Goal: Task Accomplishment & Management: Use online tool/utility

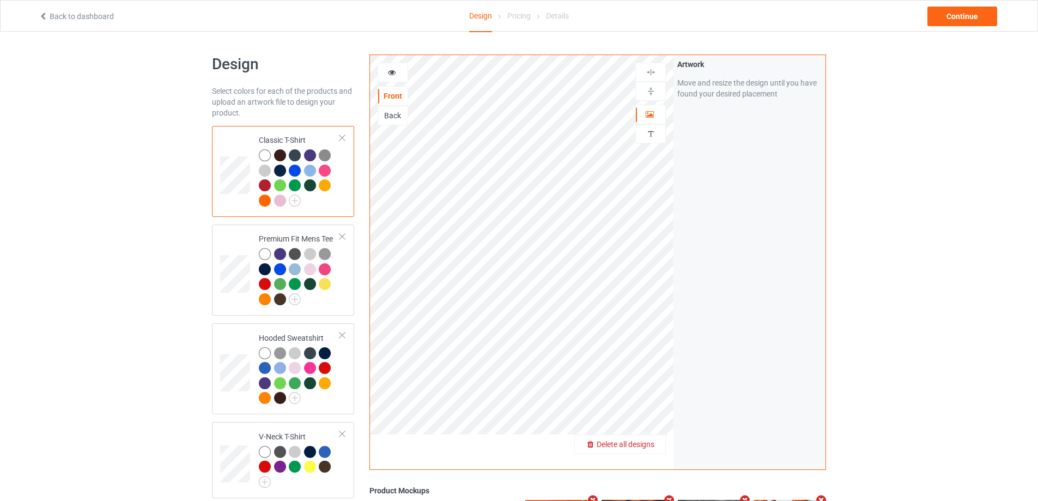
click at [651, 449] on div "Delete all designs" at bounding box center [620, 443] width 90 height 11
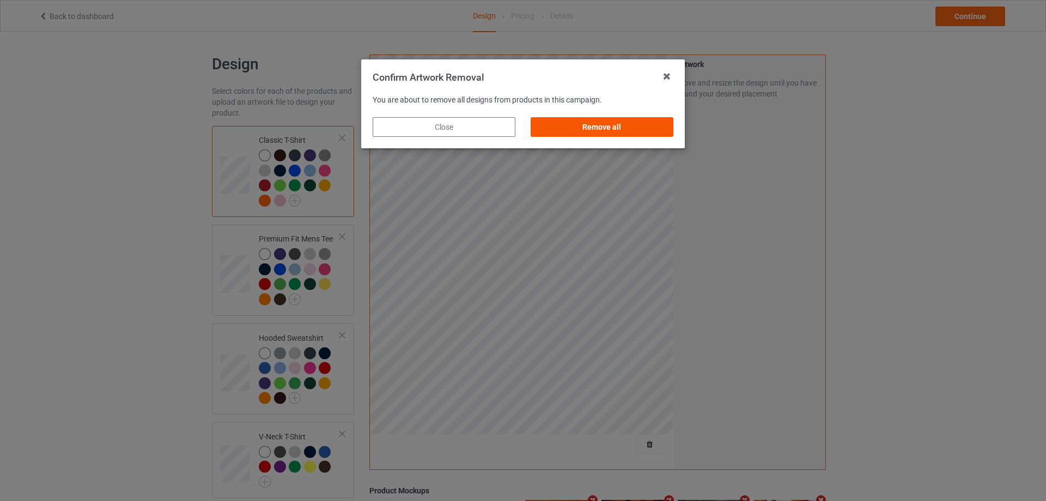
click at [566, 126] on div "Remove all" at bounding box center [602, 127] width 143 height 20
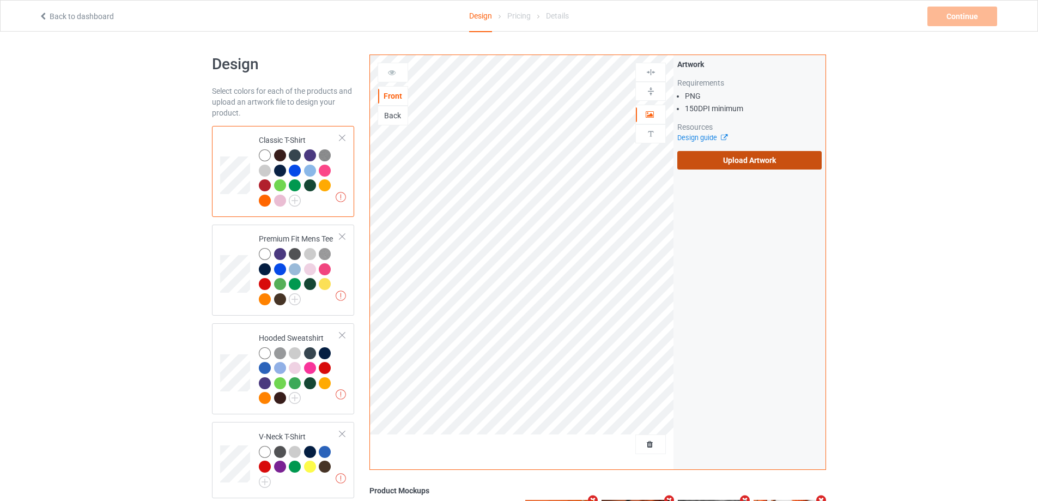
click at [730, 159] on label "Upload Artwork" at bounding box center [749, 160] width 144 height 19
click at [0, 0] on input "Upload Artwork" at bounding box center [0, 0] width 0 height 0
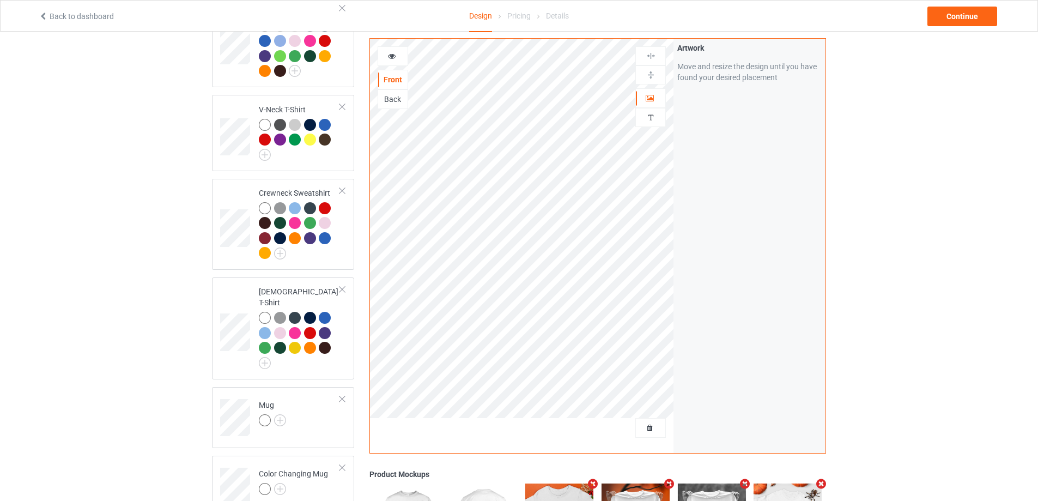
scroll to position [504, 0]
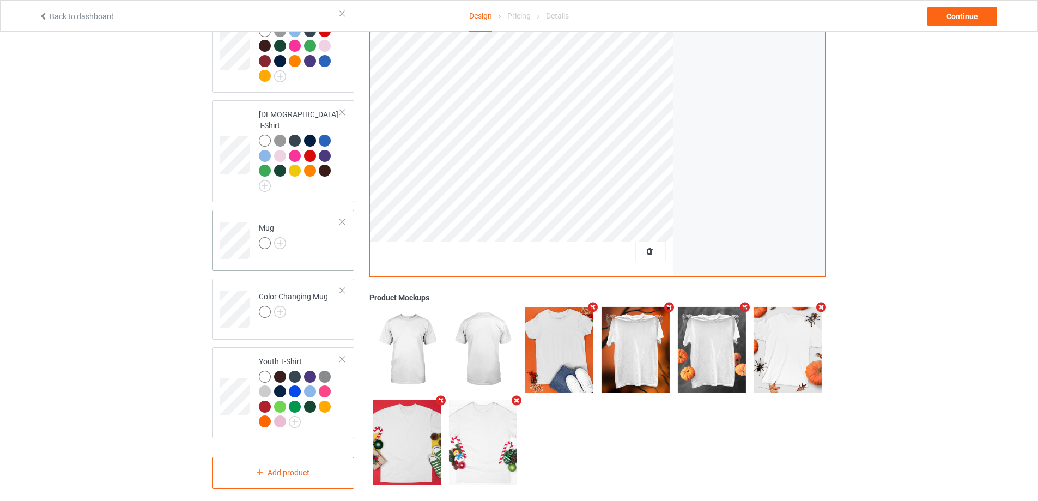
click at [329, 249] on div "Mug" at bounding box center [283, 240] width 142 height 61
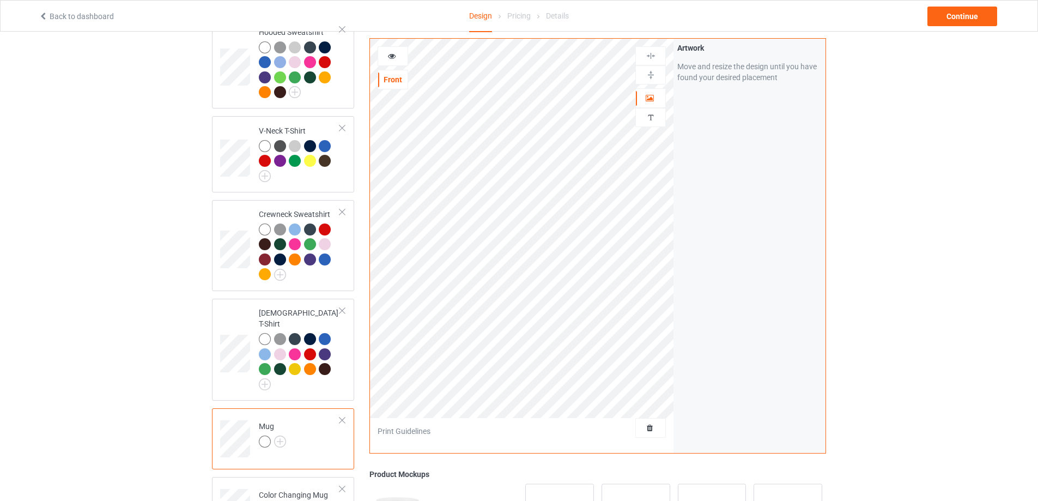
scroll to position [286, 0]
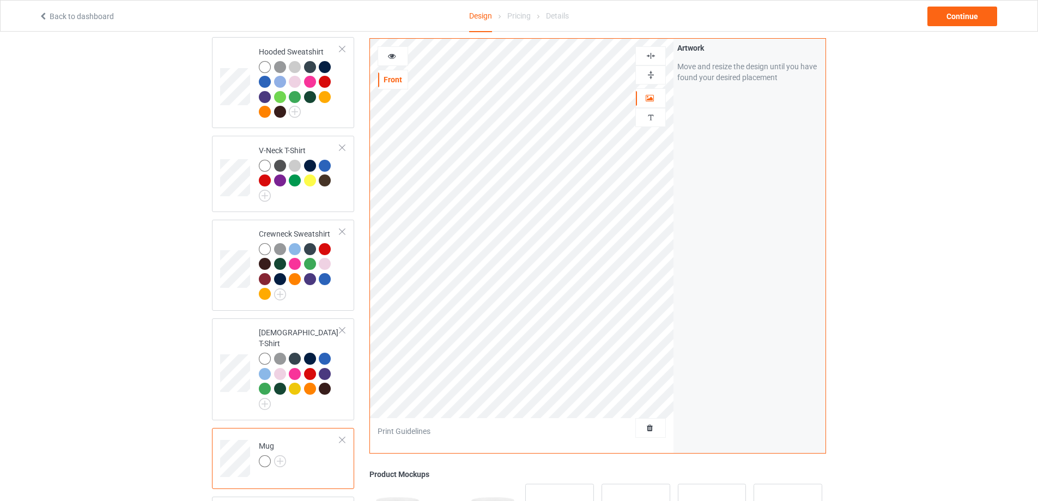
click at [647, 73] on img at bounding box center [650, 75] width 10 height 10
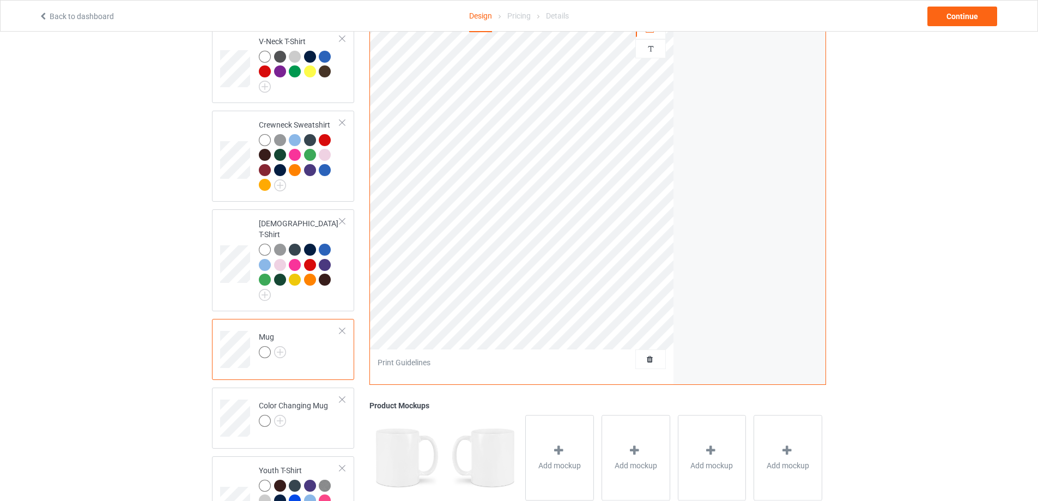
scroll to position [504, 0]
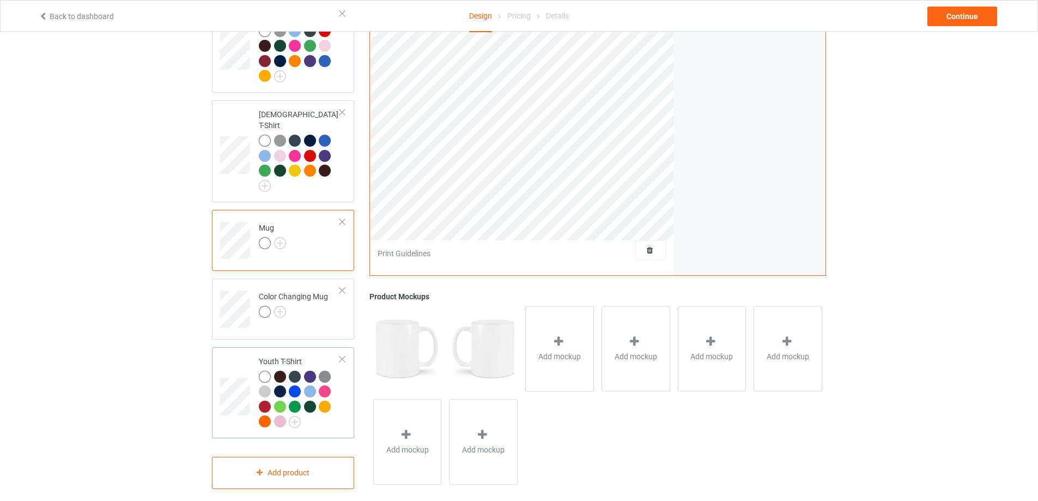
click at [238, 351] on td at bounding box center [236, 392] width 33 height 82
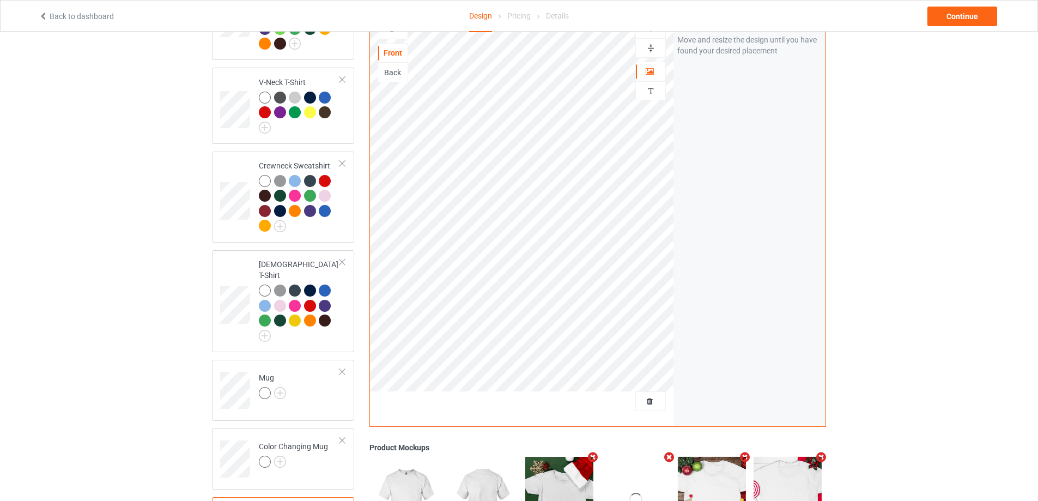
scroll to position [286, 0]
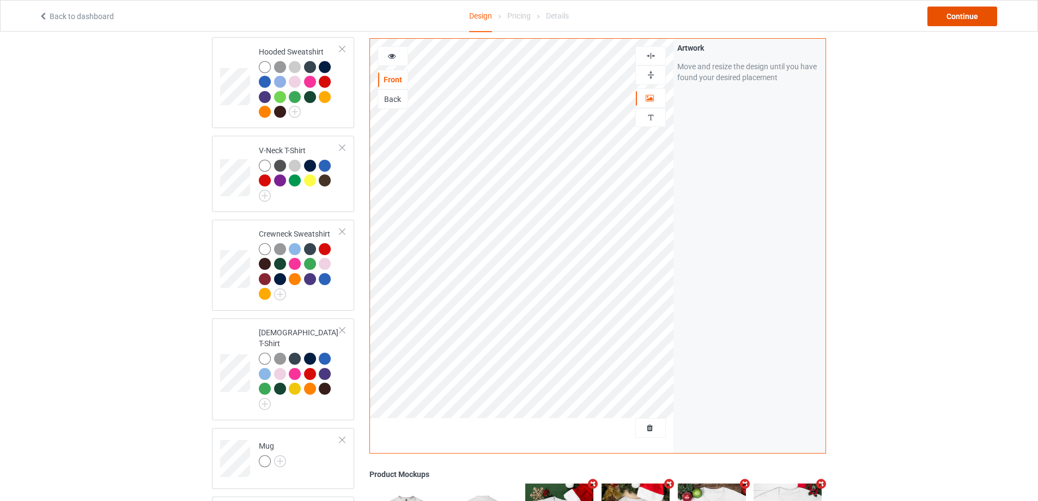
click at [952, 19] on div "Continue" at bounding box center [962, 17] width 70 height 20
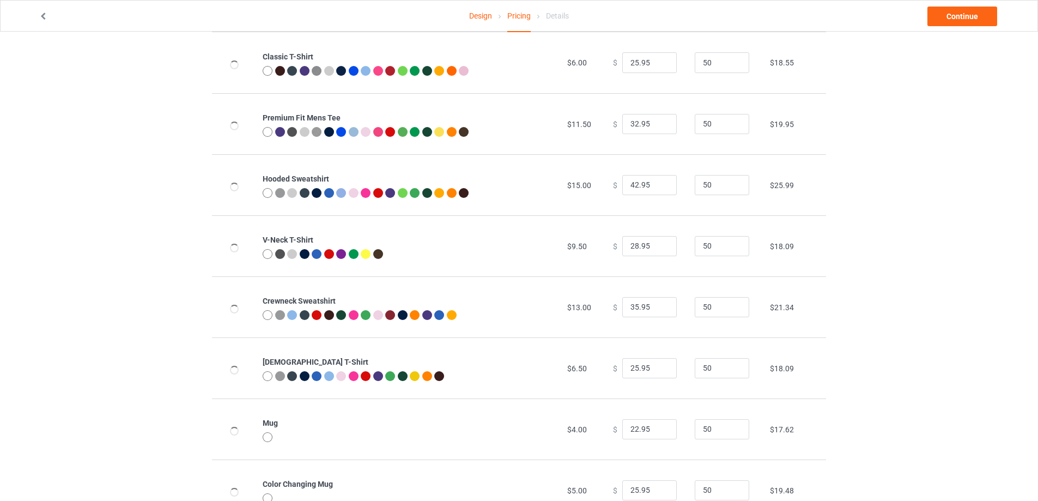
scroll to position [179, 0]
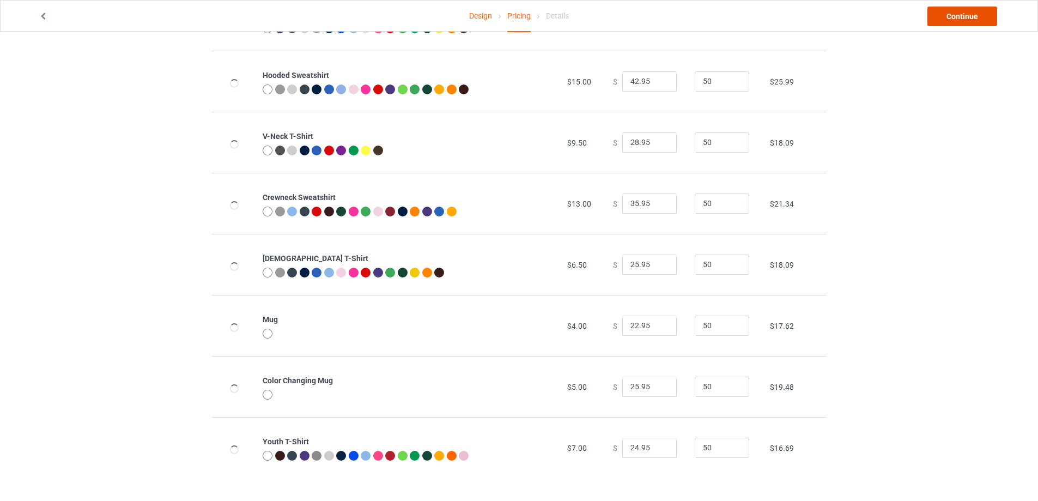
click at [942, 17] on link "Continue" at bounding box center [962, 17] width 70 height 20
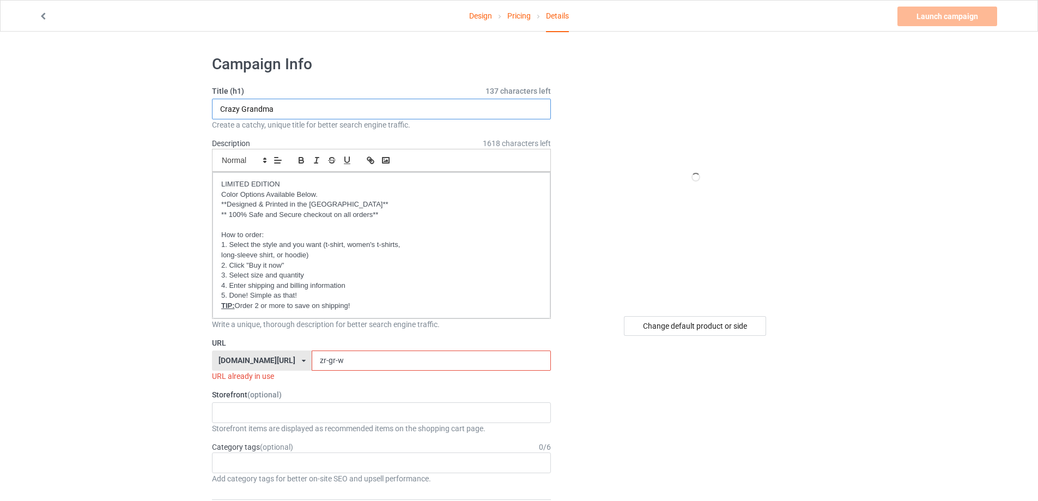
drag, startPoint x: 295, startPoint y: 110, endPoint x: 196, endPoint y: 110, distance: 98.6
type input "Little Witch"
drag, startPoint x: 360, startPoint y: 362, endPoint x: 175, endPoint y: 348, distance: 185.7
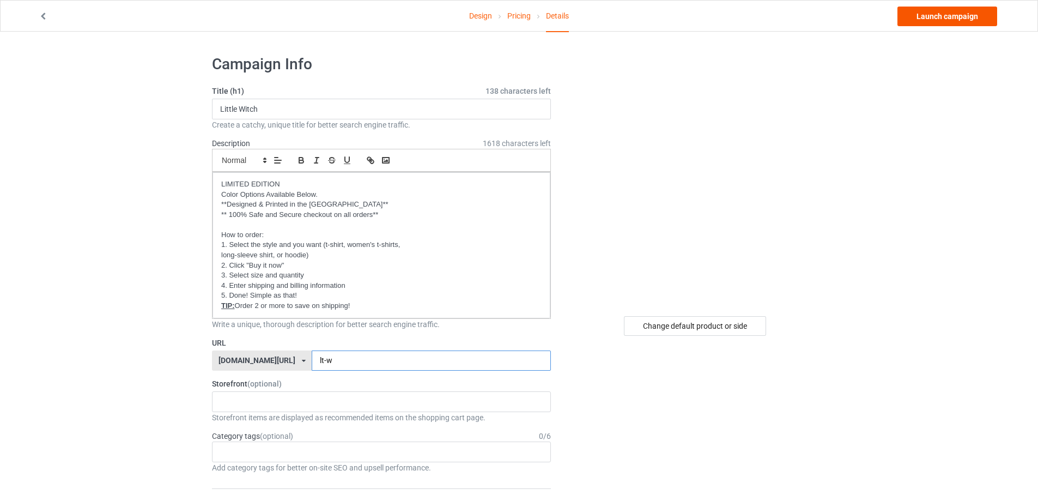
type input "lt-w"
click at [975, 17] on link "Launch campaign" at bounding box center [947, 17] width 100 height 20
